Goal: Information Seeking & Learning: Learn about a topic

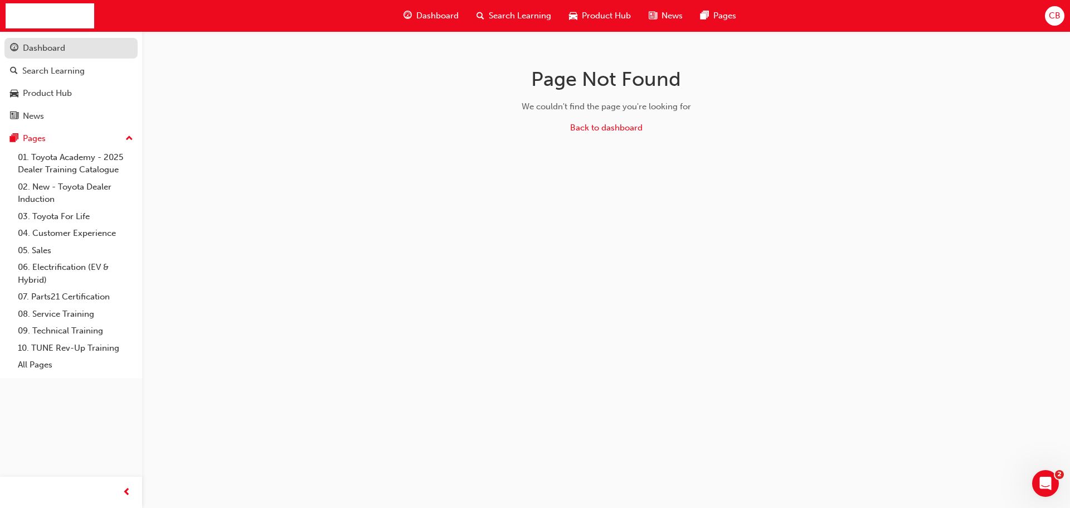
click at [69, 54] on div "Dashboard" at bounding box center [71, 48] width 122 height 14
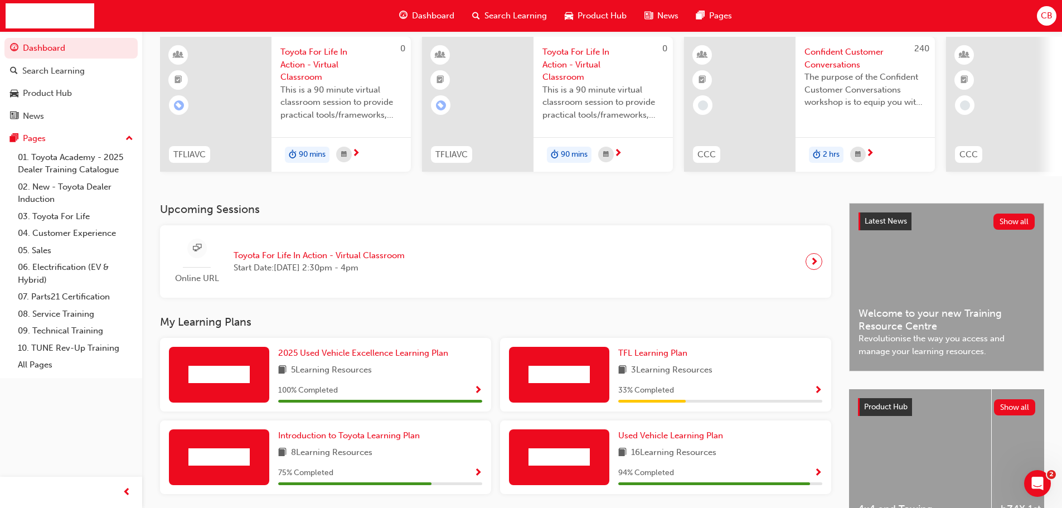
scroll to position [158, 0]
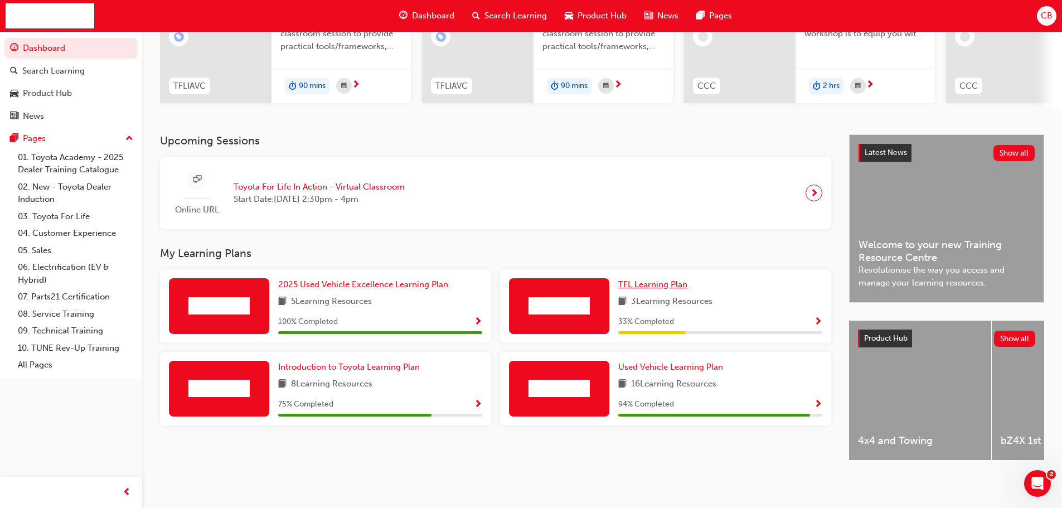
click at [678, 281] on span "TFL Learning Plan" at bounding box center [652, 284] width 69 height 10
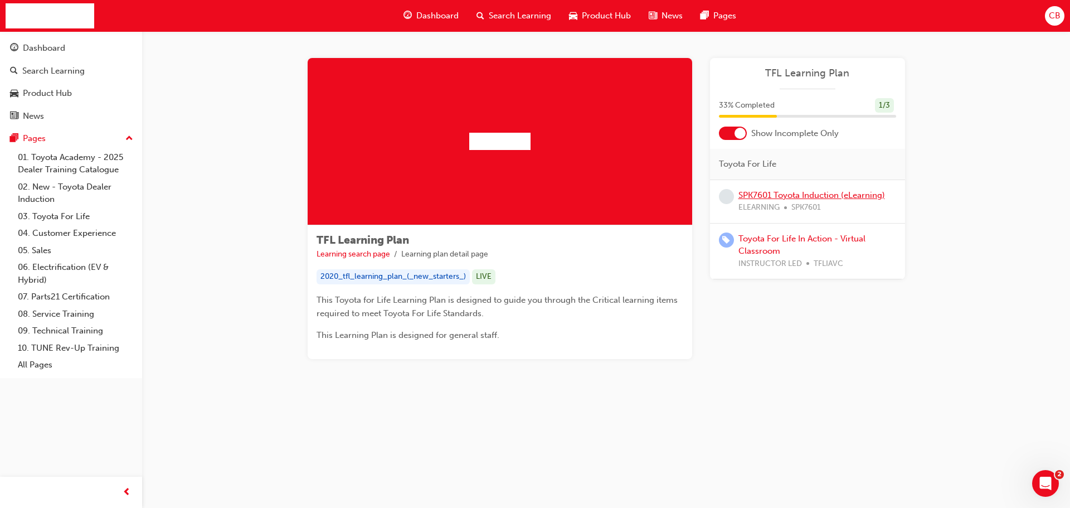
click at [759, 197] on link "SPK7601 Toyota Induction (eLearning)" at bounding box center [812, 195] width 147 height 10
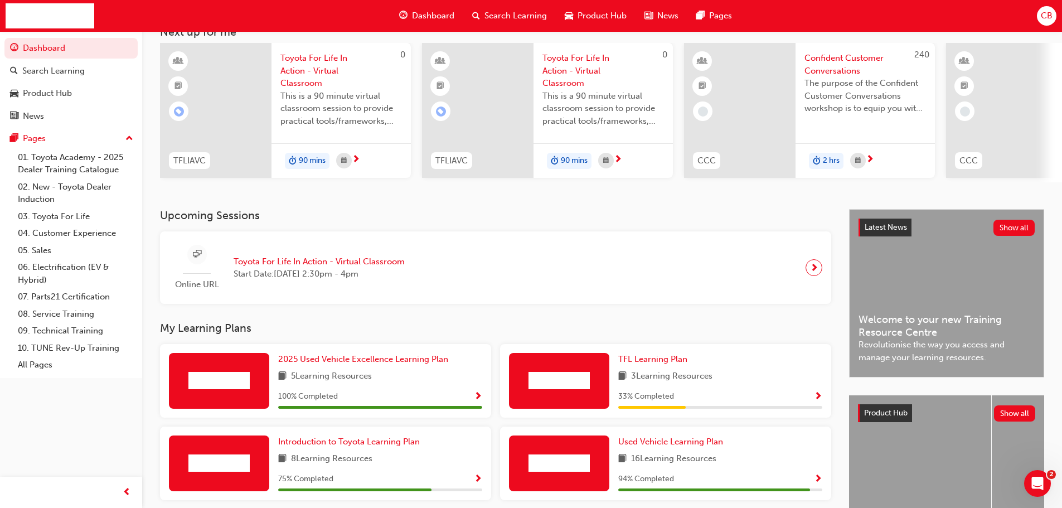
scroll to position [158, 0]
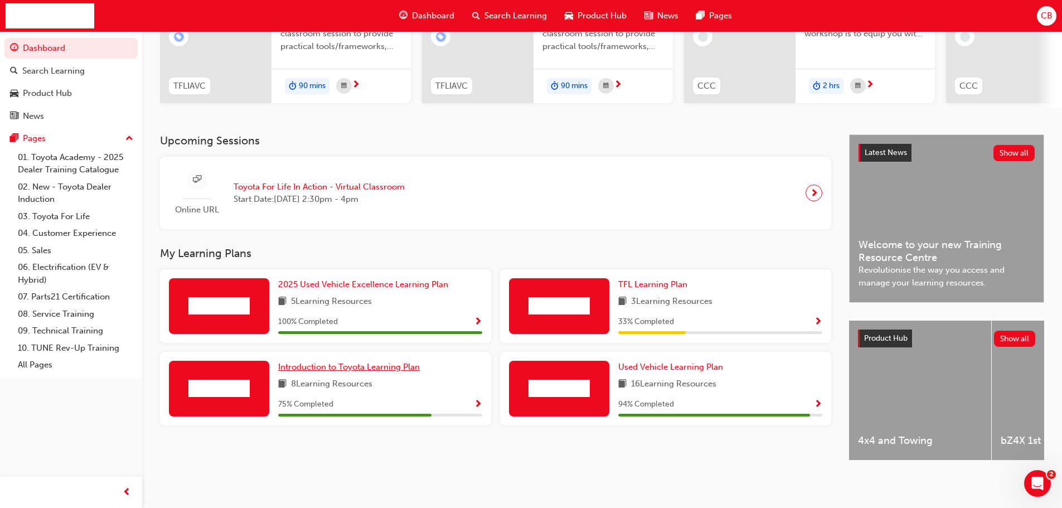
click at [383, 362] on span "Introduction to Toyota Learning Plan" at bounding box center [349, 367] width 142 height 10
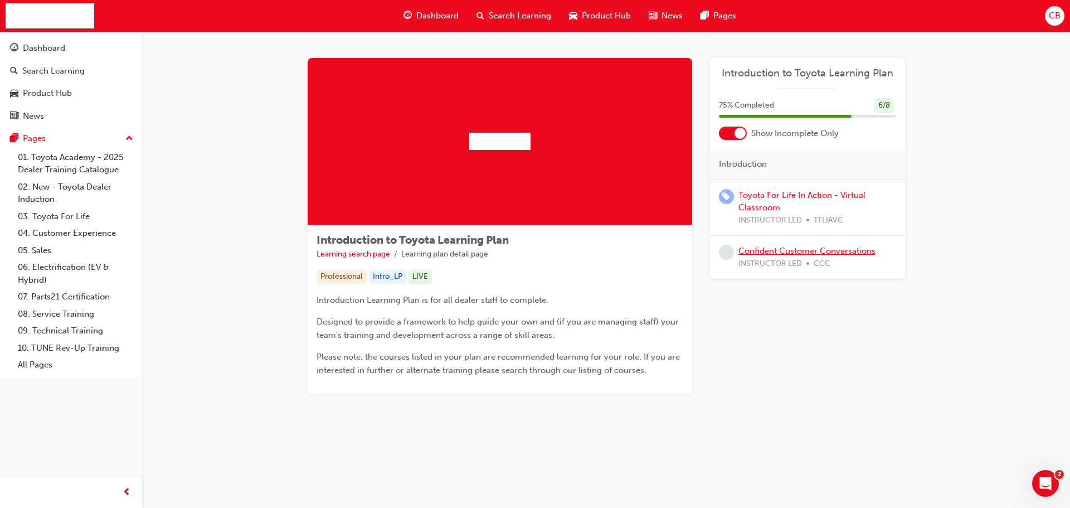
click at [784, 250] on link "Confident Customer Conversations" at bounding box center [807, 251] width 137 height 10
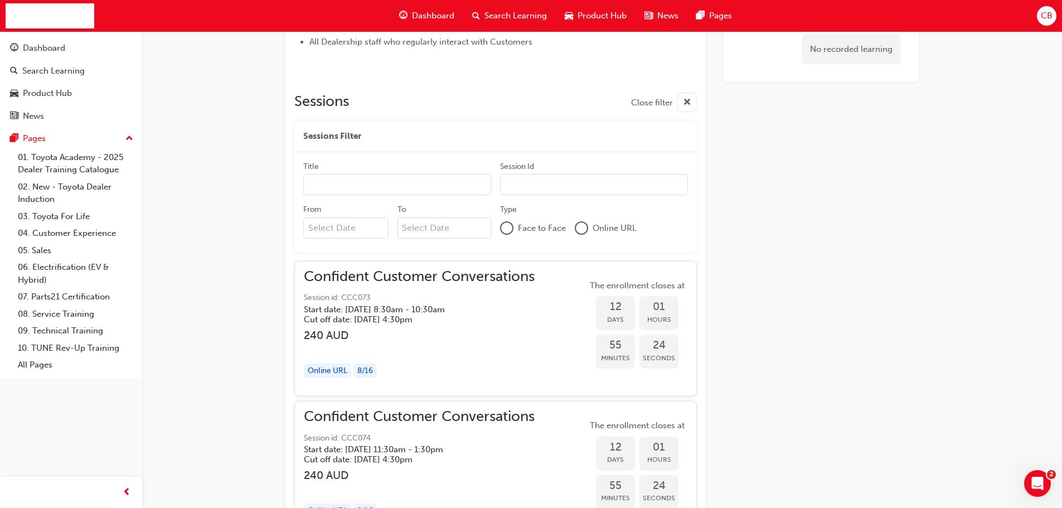
scroll to position [762, 0]
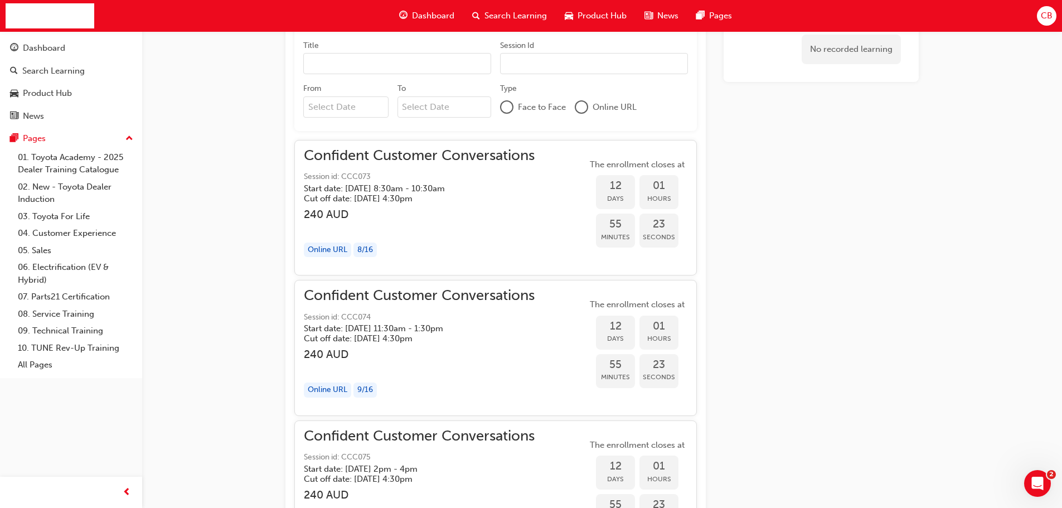
click at [367, 153] on span "Confident Customer Conversations" at bounding box center [419, 155] width 231 height 13
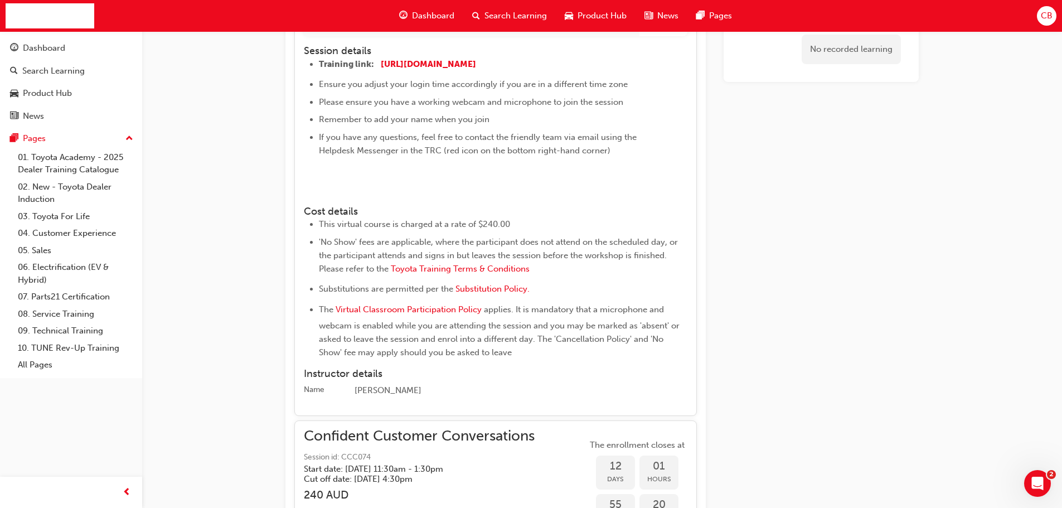
scroll to position [1097, 0]
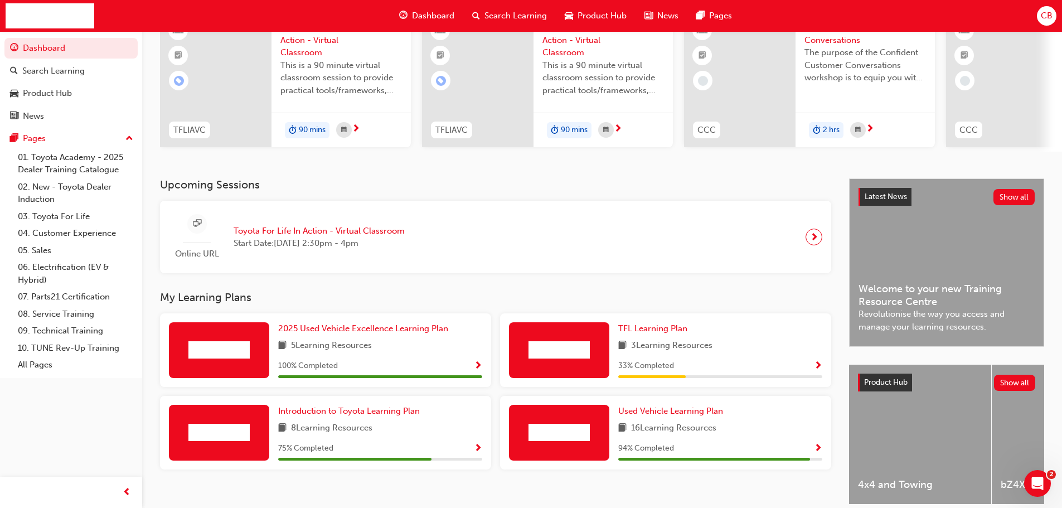
scroll to position [158, 0]
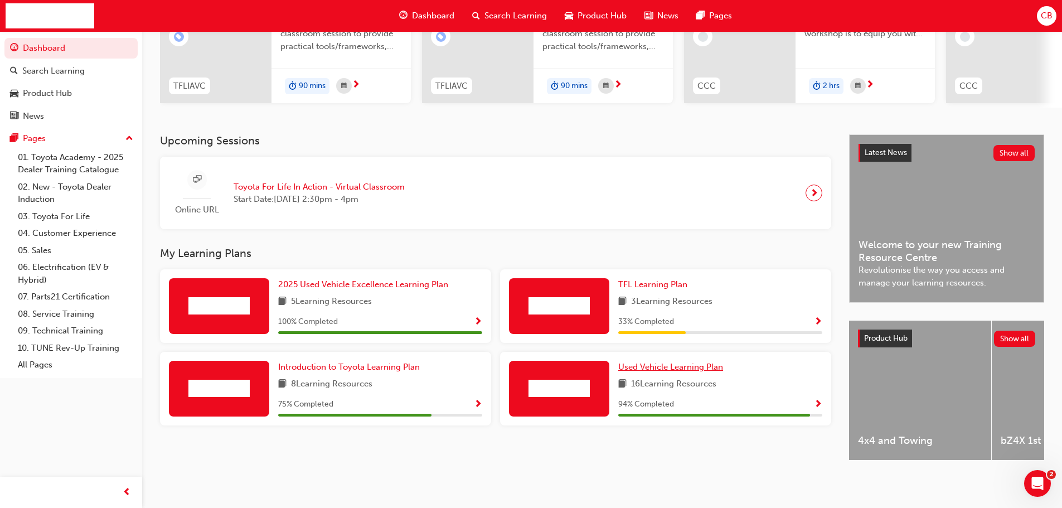
click at [676, 362] on span "Used Vehicle Learning Plan" at bounding box center [670, 367] width 105 height 10
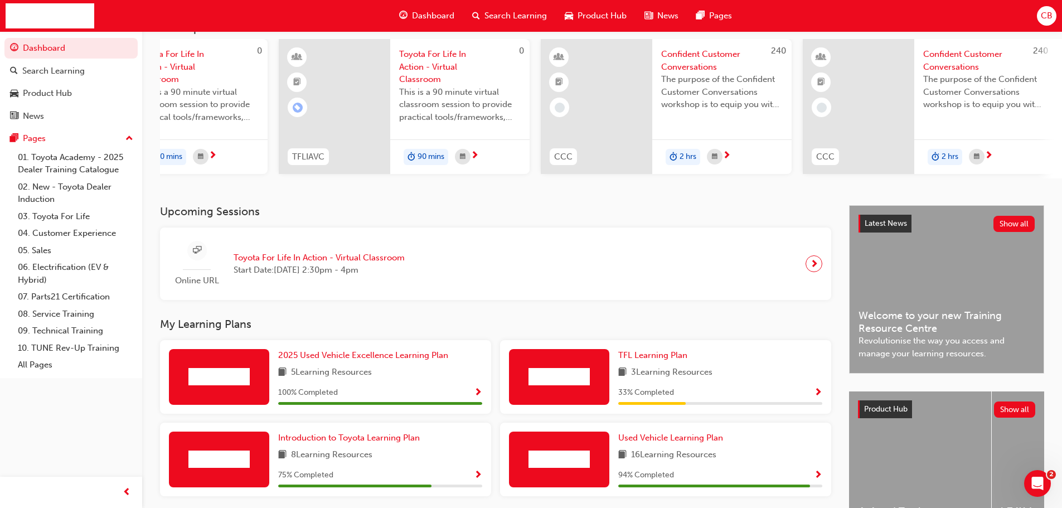
scroll to position [158, 0]
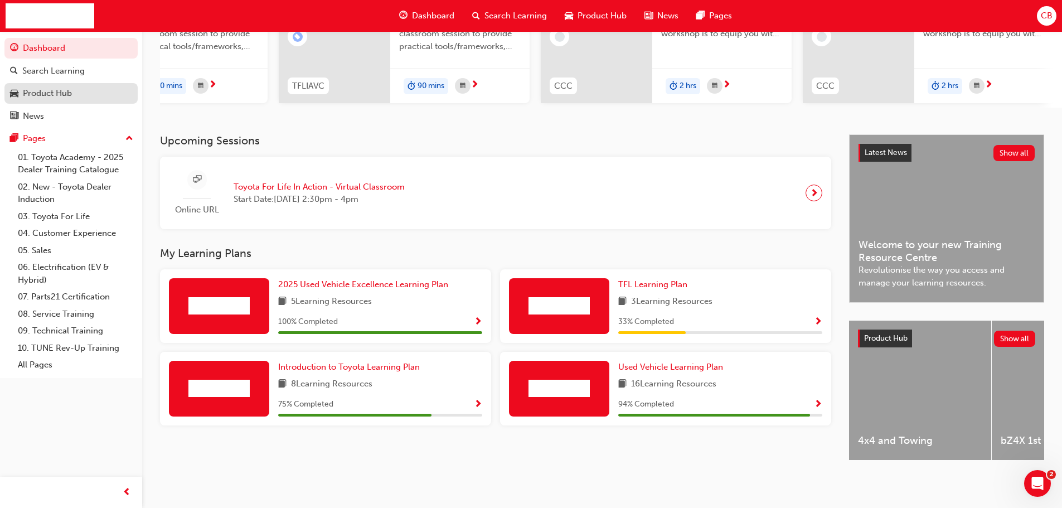
click at [40, 88] on div "Product Hub" at bounding box center [47, 93] width 49 height 13
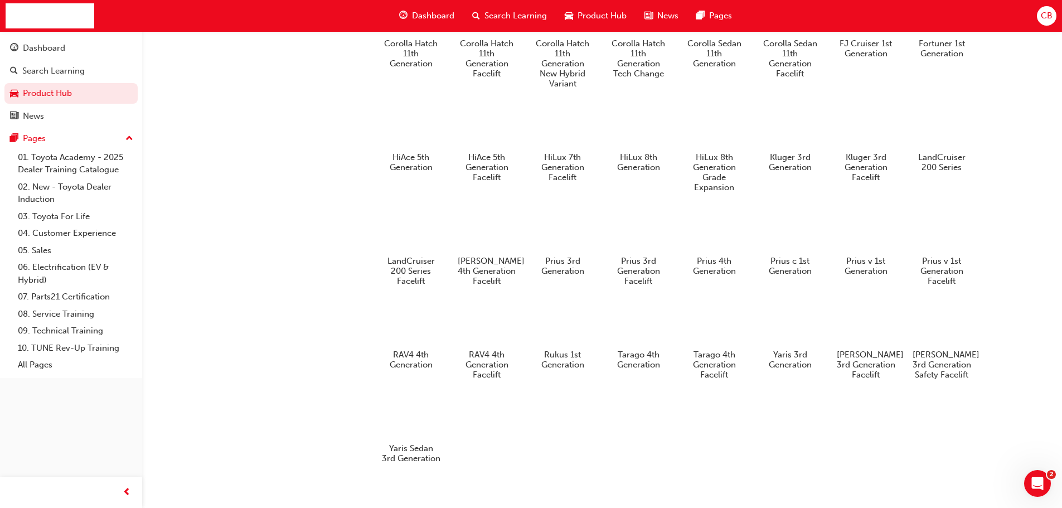
scroll to position [615, 0]
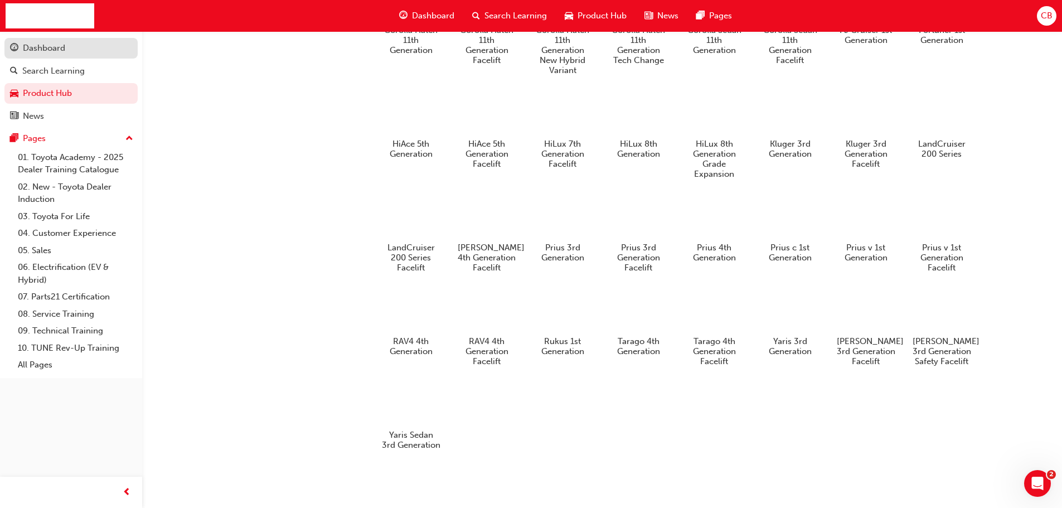
click at [87, 42] on div "Dashboard" at bounding box center [71, 48] width 122 height 14
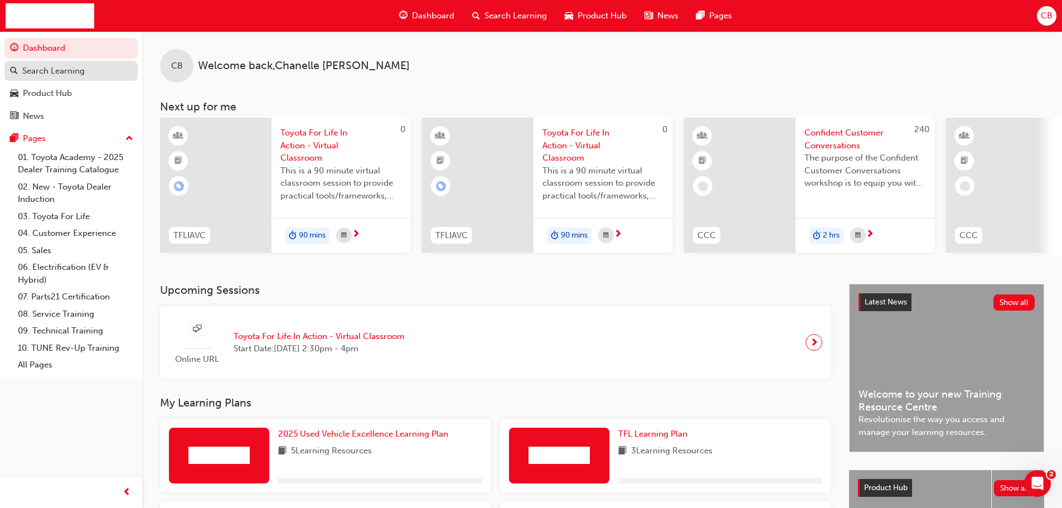
click at [75, 65] on div "Search Learning" at bounding box center [53, 71] width 62 height 13
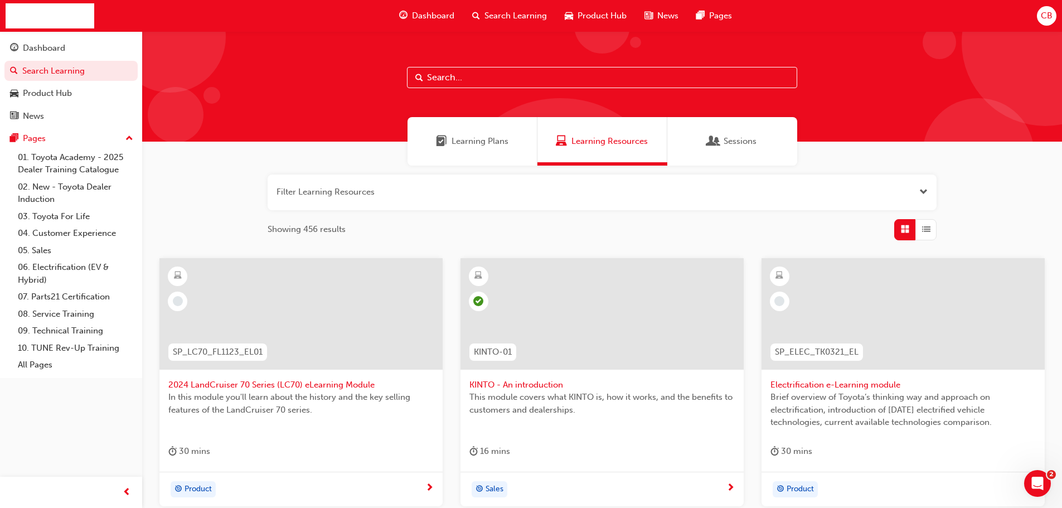
click at [451, 80] on input "text" at bounding box center [602, 77] width 390 height 21
type input "used"
